Goal: Task Accomplishment & Management: Use online tool/utility

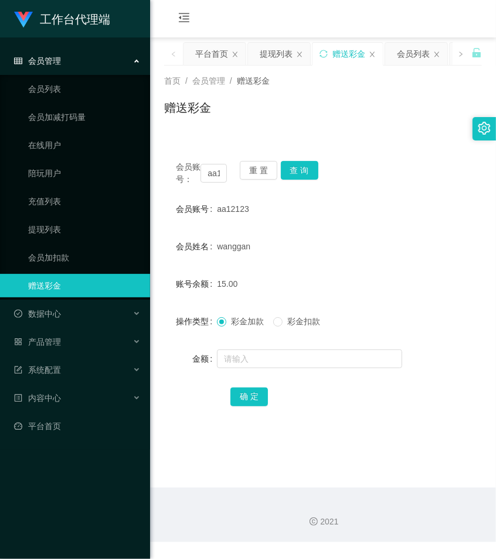
click at [406, 165] on div "会员账号： aa12123 重 置 查 询" at bounding box center [323, 173] width 318 height 25
click at [215, 179] on input "aa12123" at bounding box center [213, 173] width 26 height 19
click at [297, 168] on button "查 询" at bounding box center [299, 170] width 37 height 19
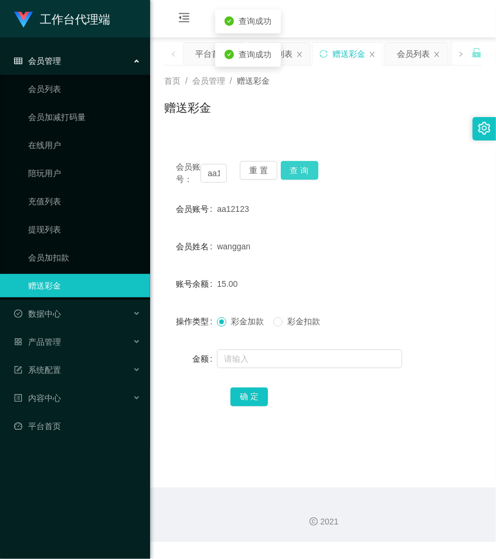
click at [297, 168] on button "查 询" at bounding box center [299, 170] width 37 height 19
drag, startPoint x: 297, startPoint y: 168, endPoint x: 299, endPoint y: 188, distance: 20.0
click at [297, 168] on div "会员账号： aa12123 重 置 查 询" at bounding box center [323, 173] width 318 height 25
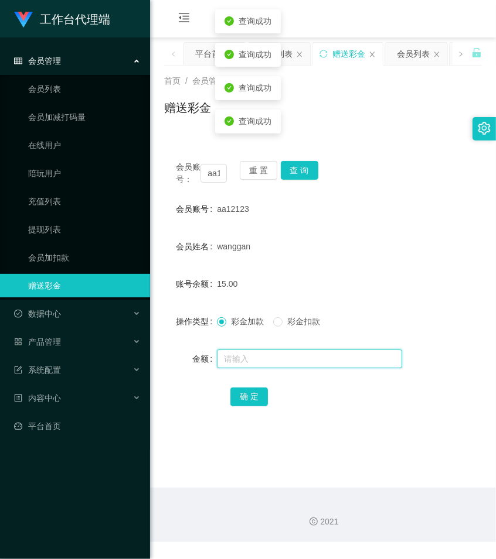
click at [244, 368] on input "text" at bounding box center [309, 359] width 185 height 19
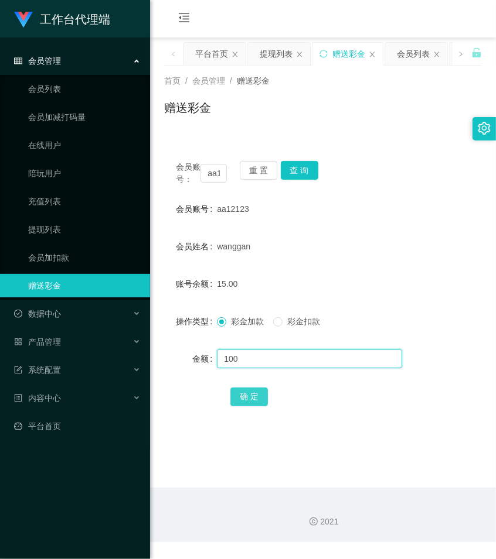
type input "100"
click at [253, 406] on button "确 定" at bounding box center [248, 397] width 37 height 19
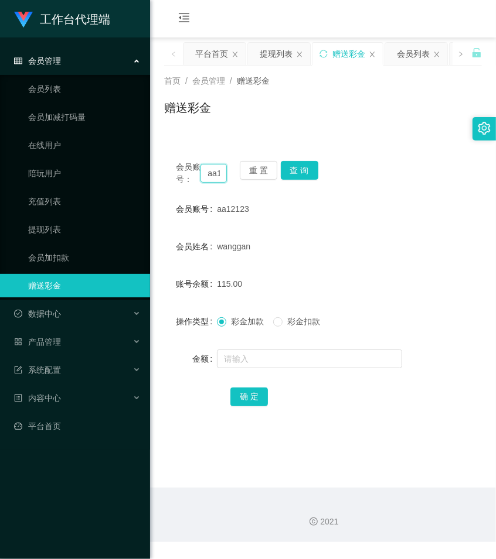
click at [214, 183] on input "aa12123" at bounding box center [213, 173] width 26 height 19
paste input "HZ8888"
type input "HZ8888"
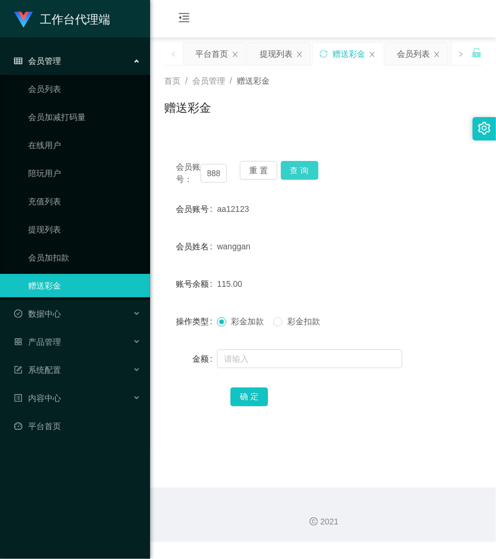
click at [305, 167] on button "查 询" at bounding box center [299, 170] width 37 height 19
click at [305, 167] on button "查 询" at bounding box center [306, 170] width 50 height 19
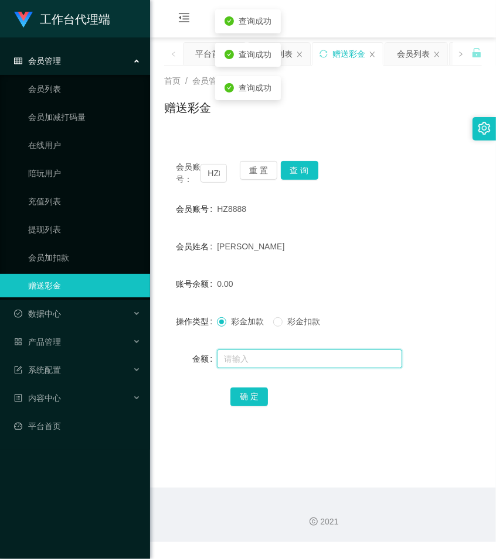
click at [258, 366] on input "text" at bounding box center [309, 359] width 185 height 19
type input "300"
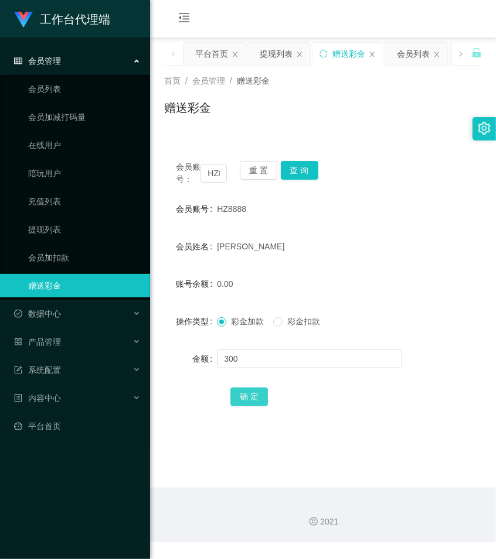
click at [250, 407] on button "确 定" at bounding box center [248, 397] width 37 height 19
click at [338, 125] on div "赠送彩金" at bounding box center [323, 112] width 318 height 27
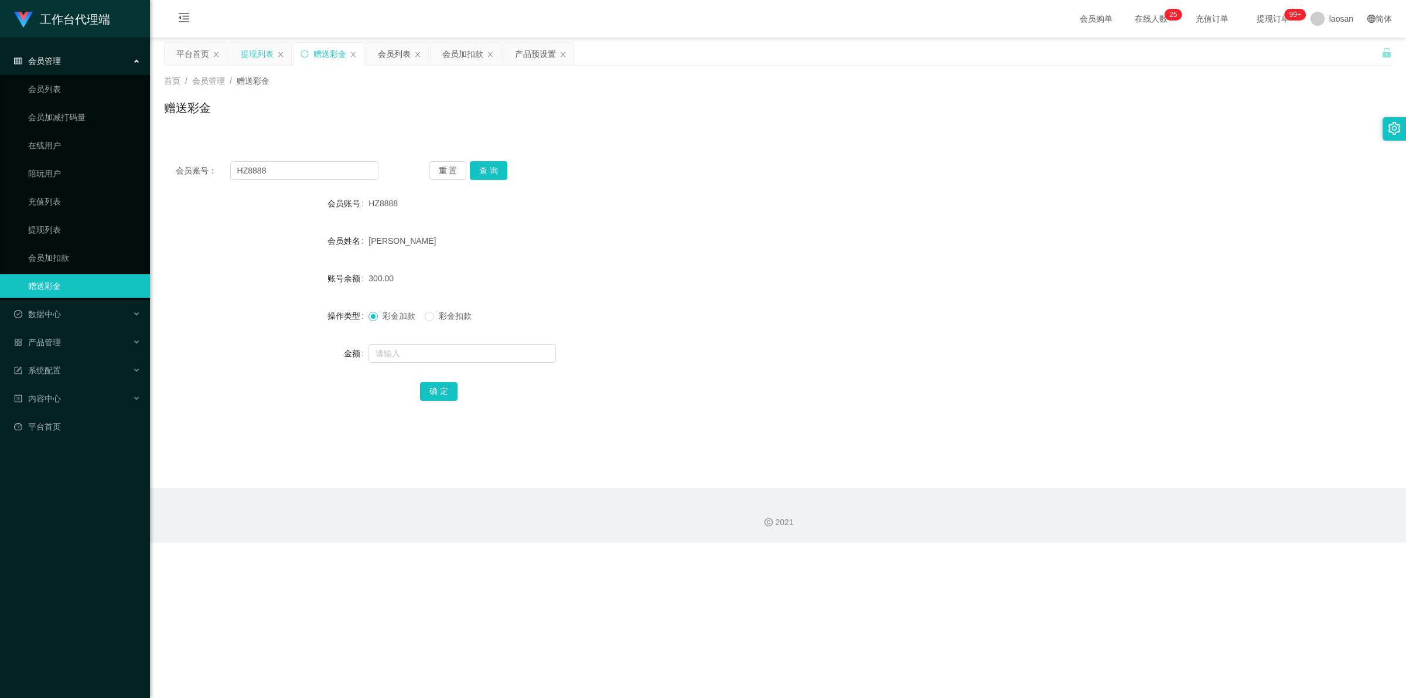
click at [258, 50] on div "提现列表" at bounding box center [257, 54] width 33 height 22
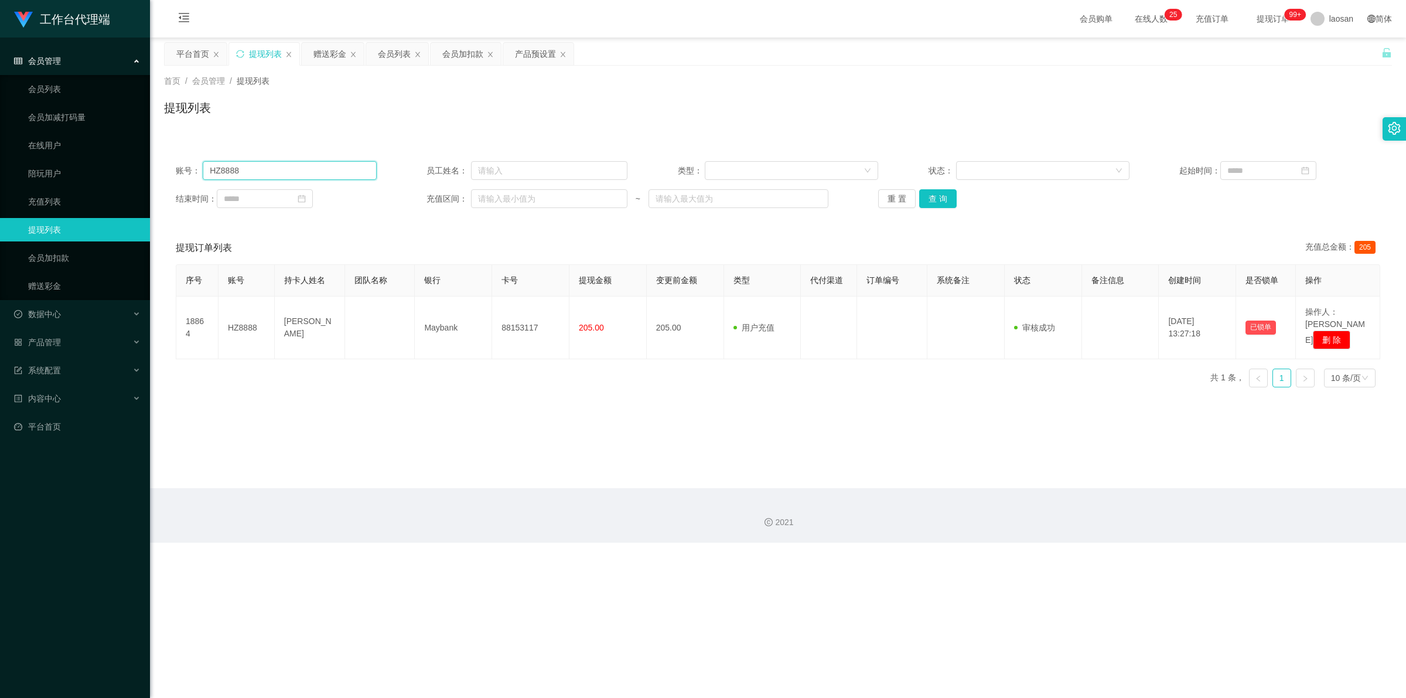
drag, startPoint x: 226, startPoint y: 168, endPoint x: 168, endPoint y: 163, distance: 58.2
click at [161, 165] on main "关闭左侧 关闭右侧 关闭其它 刷新页面 平台首页 提现列表 赠送彩金 会员列表 会员加扣款 产品预设置 首页 / 会员管理 / 提现列表 / 提现列表 账号：…" at bounding box center [778, 262] width 1256 height 450
click at [495, 205] on button "查 询" at bounding box center [937, 198] width 37 height 19
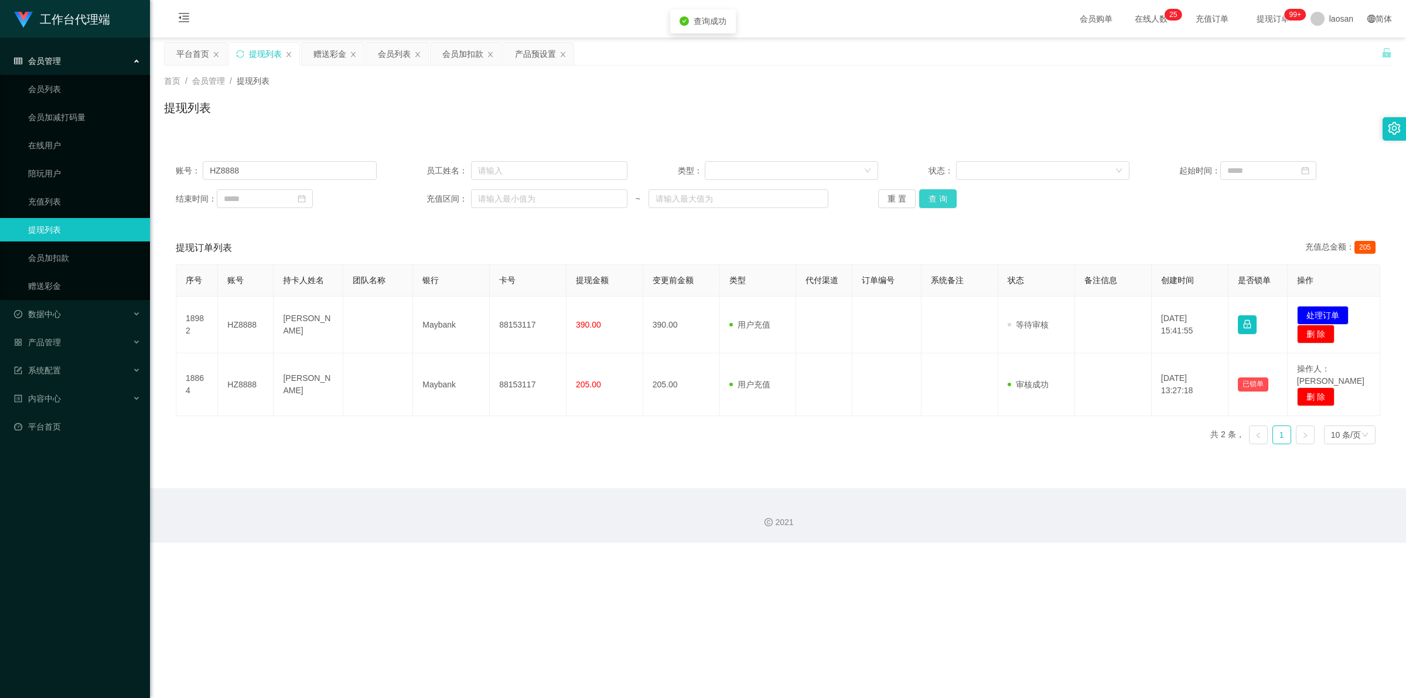
click at [495, 205] on button "查 询" at bounding box center [937, 198] width 37 height 19
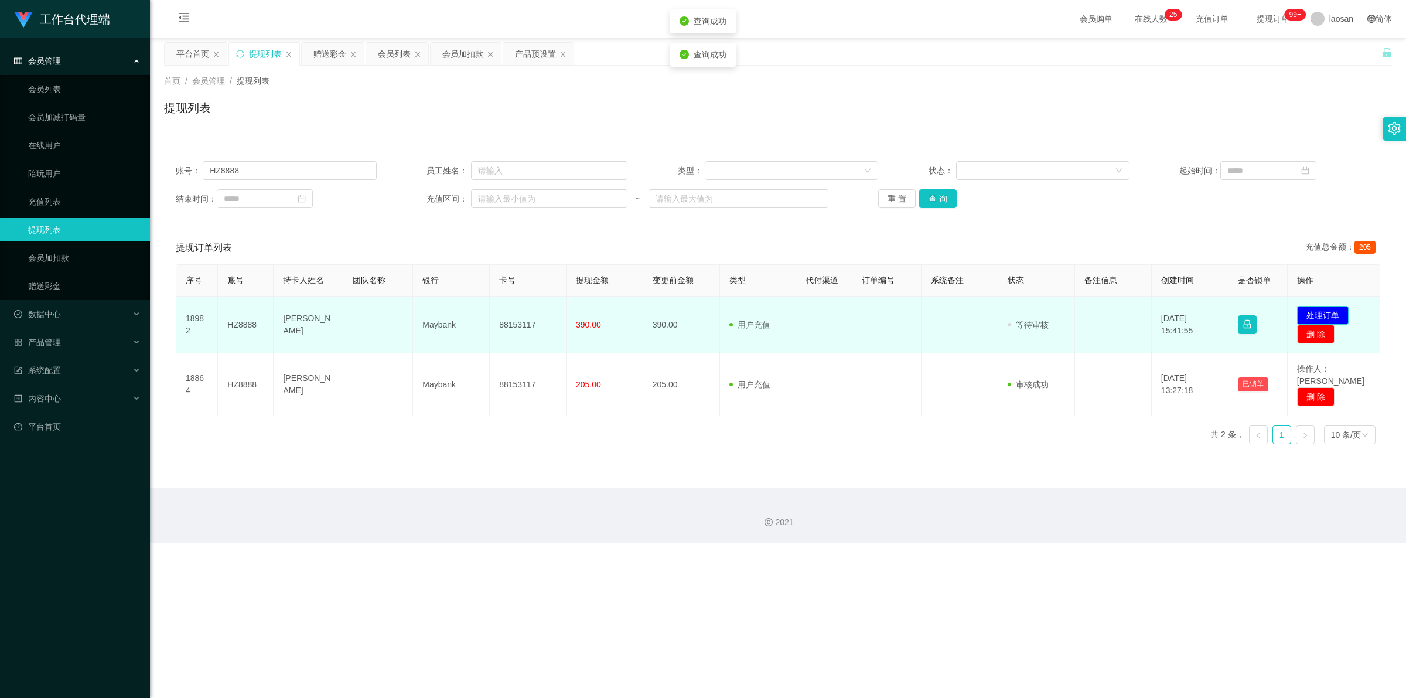
click at [495, 315] on button "处理订单" at bounding box center [1323, 315] width 52 height 19
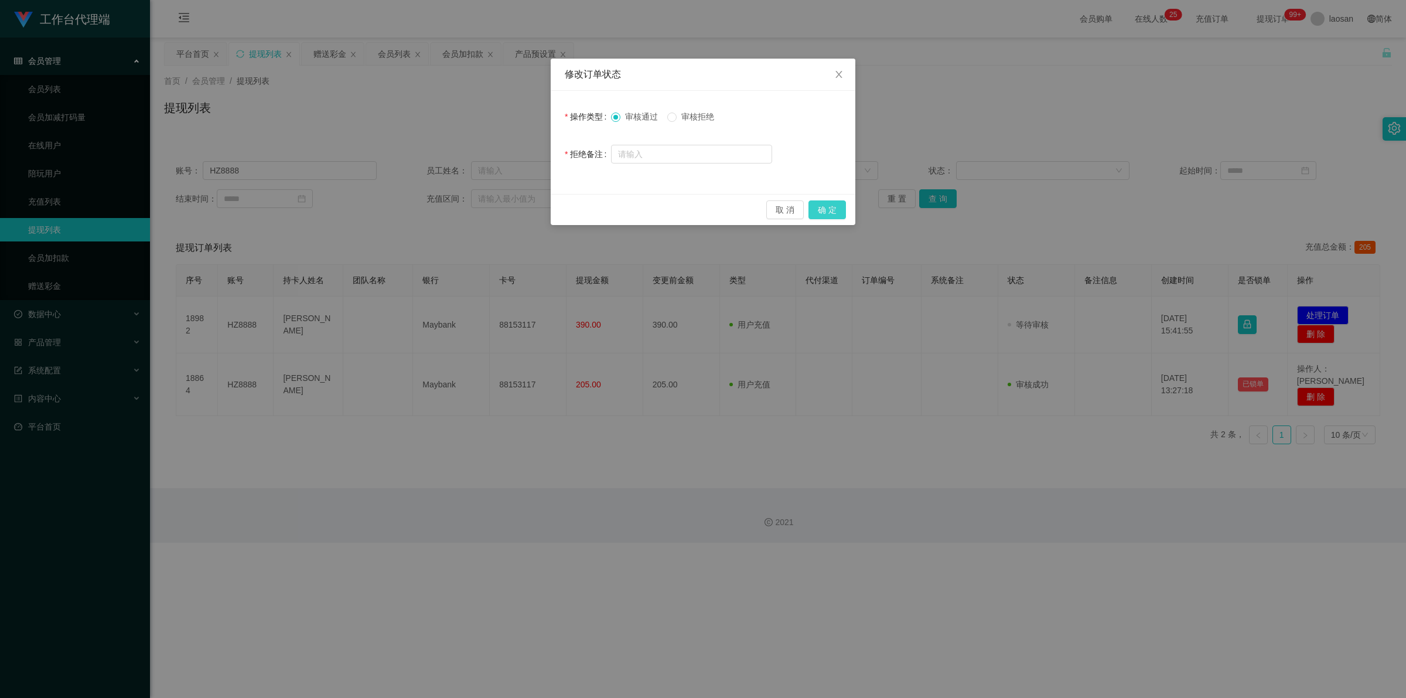
click at [495, 214] on button "确 定" at bounding box center [826, 209] width 37 height 19
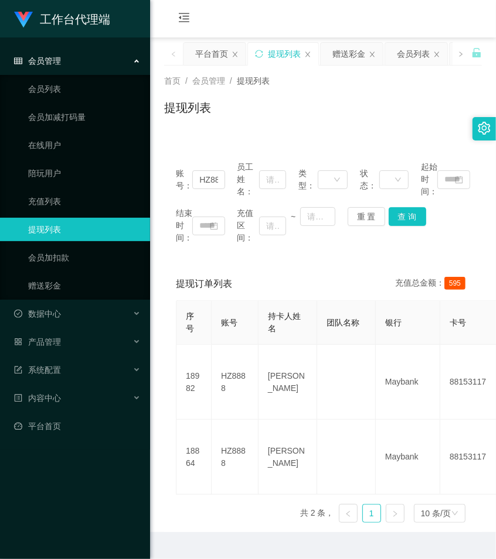
click at [385, 25] on div "会员购单 在线人数 0 1 2 3 4 5 6 7 8 9 0 1 2 3 4 5 6 7 8 9 0 1 2 3 4 5 6 7 8 9 0 1 2 3 4…" at bounding box center [323, 19] width 346 height 38
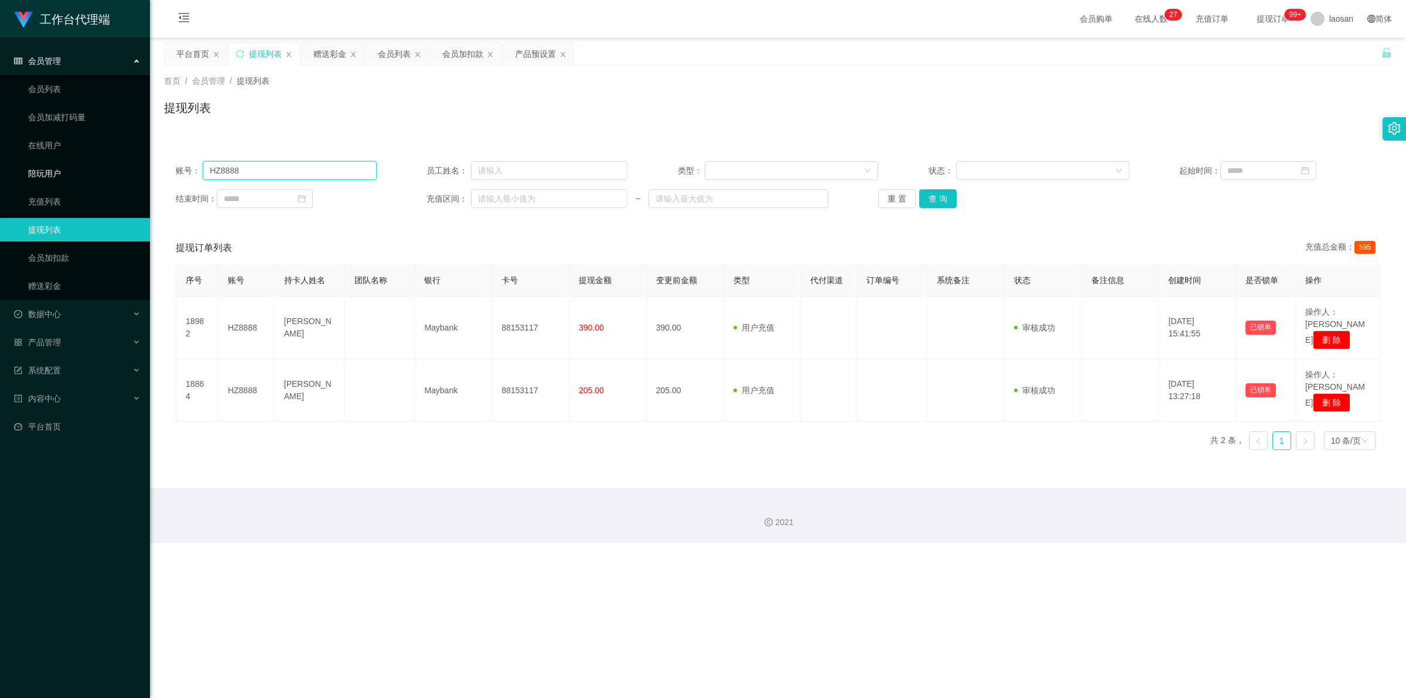
drag, startPoint x: 139, startPoint y: 171, endPoint x: 160, endPoint y: 166, distance: 21.7
click at [135, 170] on section "工作台代理端 会员管理 会员列表 会员加减打码量 在线用户 陪玩用户 充值列表 提现列表 会员加扣款 赠送彩金 数据中心 员工统计 团队统计 产品管理 注单管…" at bounding box center [703, 271] width 1406 height 542
paste input "aa12123"
type input "aa12123"
click at [495, 197] on button "查 询" at bounding box center [937, 198] width 37 height 19
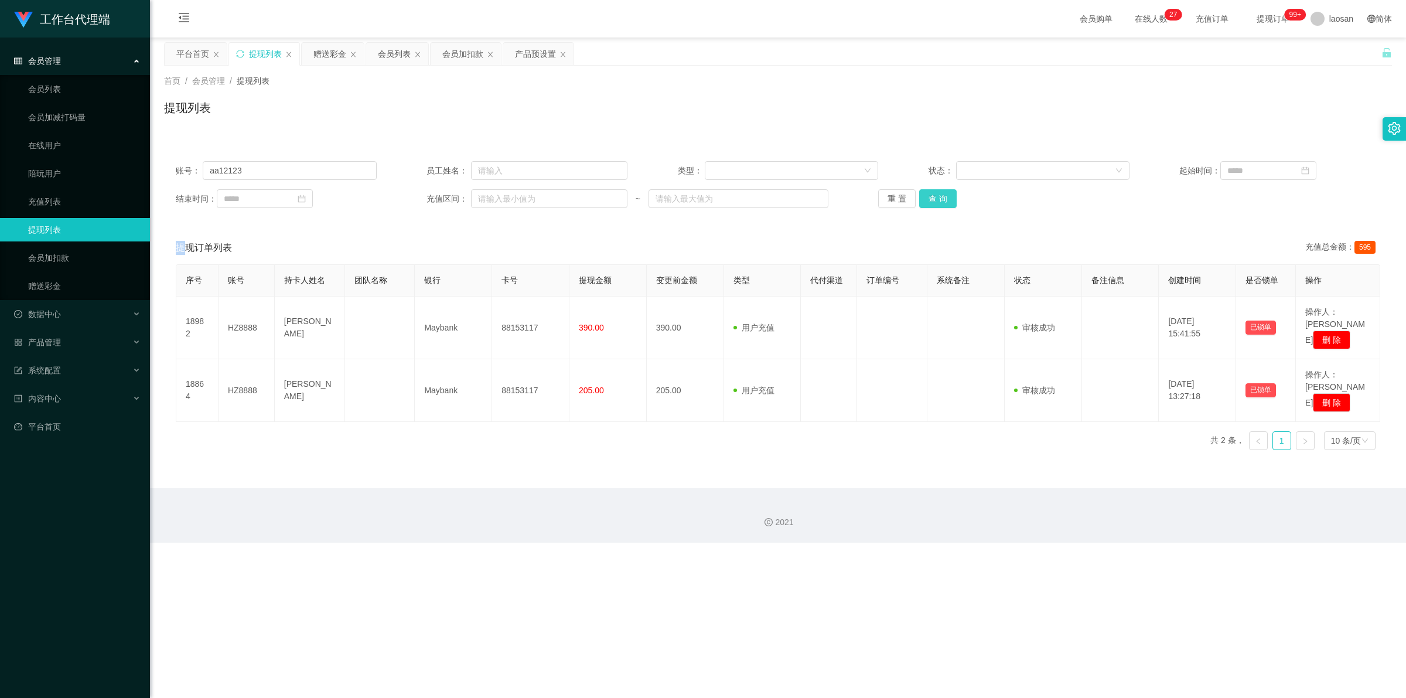
click at [495, 197] on div "重 置 查 询" at bounding box center [978, 198] width 201 height 19
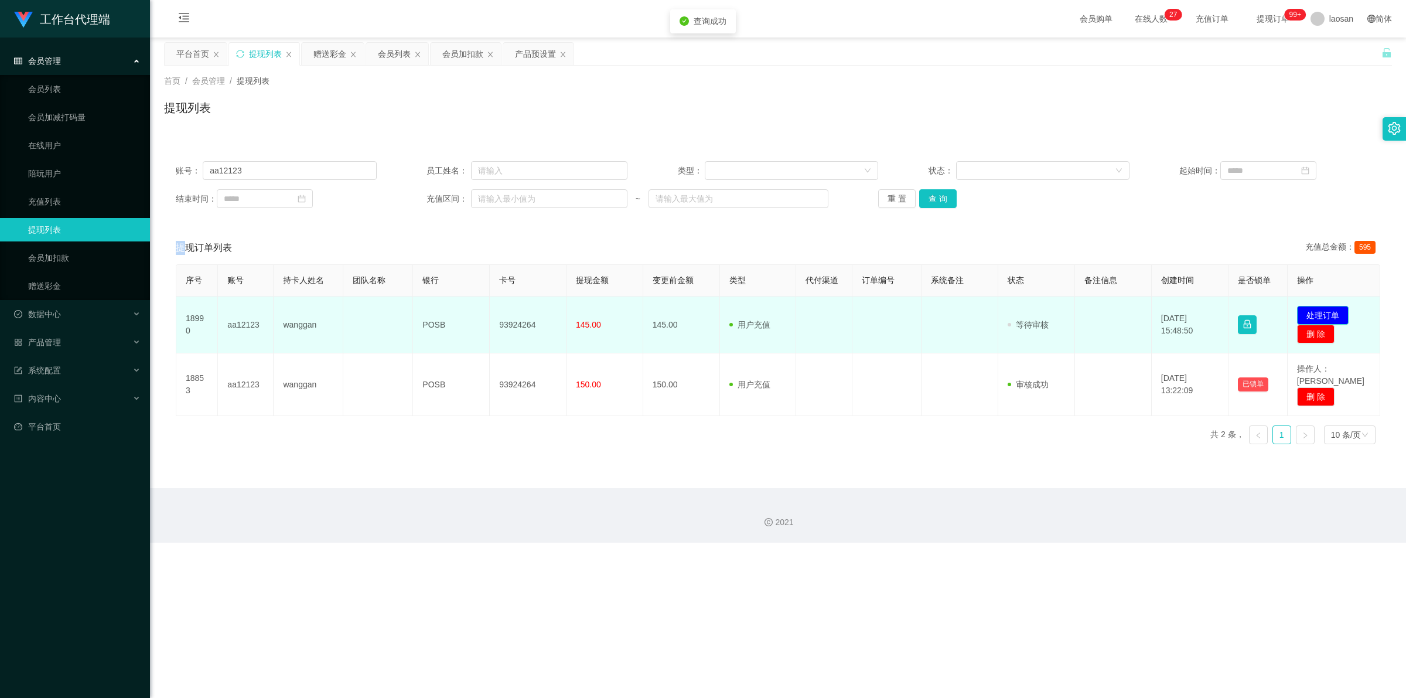
click at [495, 315] on button "处理订单" at bounding box center [1323, 315] width 52 height 19
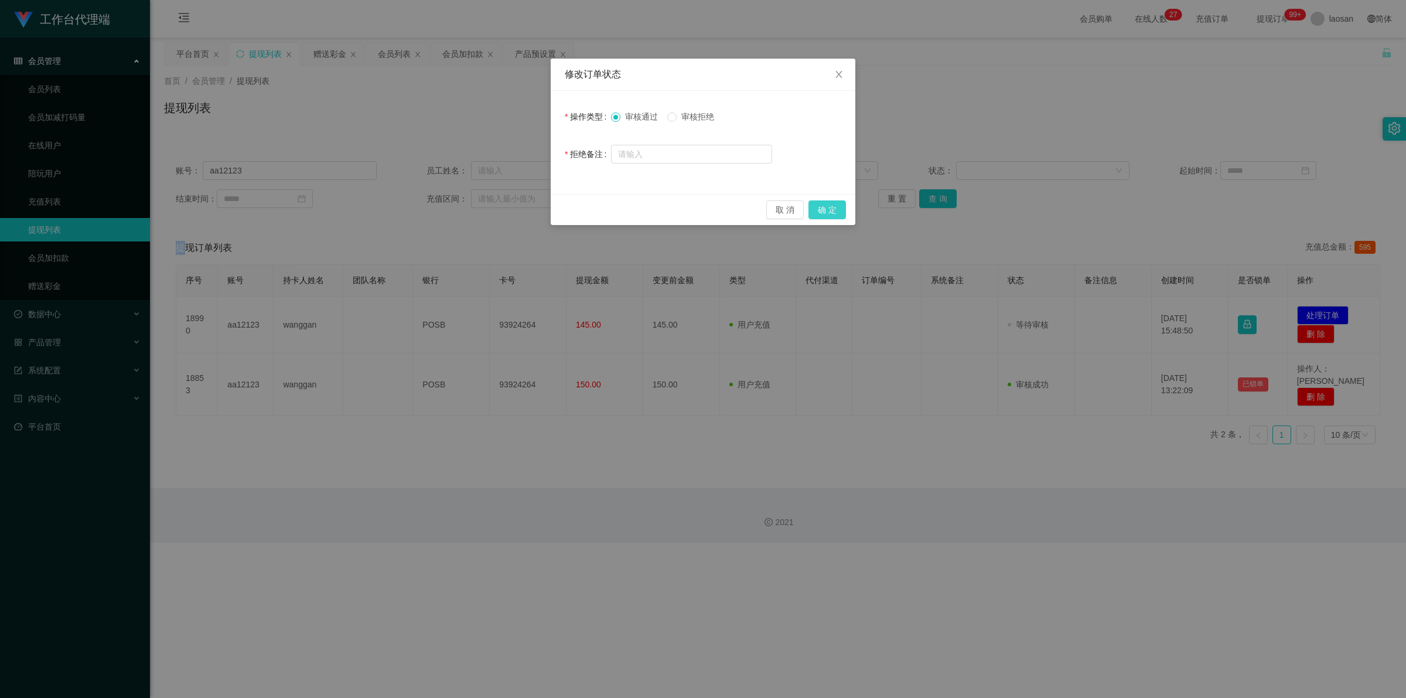
click at [495, 211] on button "确 定" at bounding box center [826, 209] width 37 height 19
